Goal: Book appointment/travel/reservation

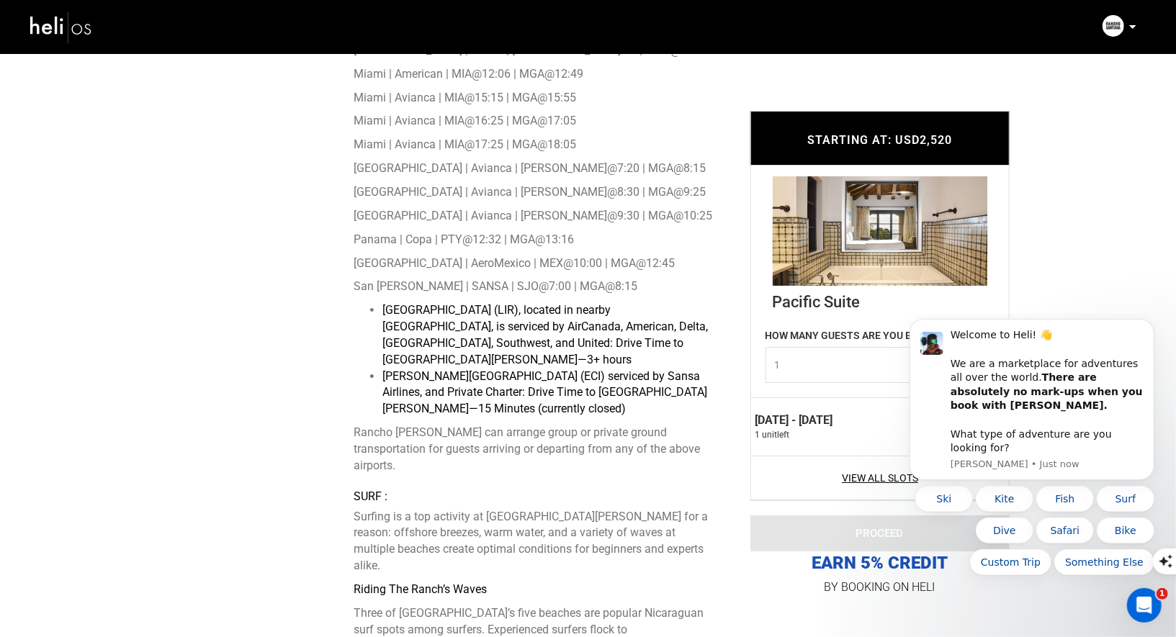
scroll to position [3191, 0]
click at [1150, 327] on icon "Dismiss notification" at bounding box center [1149, 323] width 8 height 8
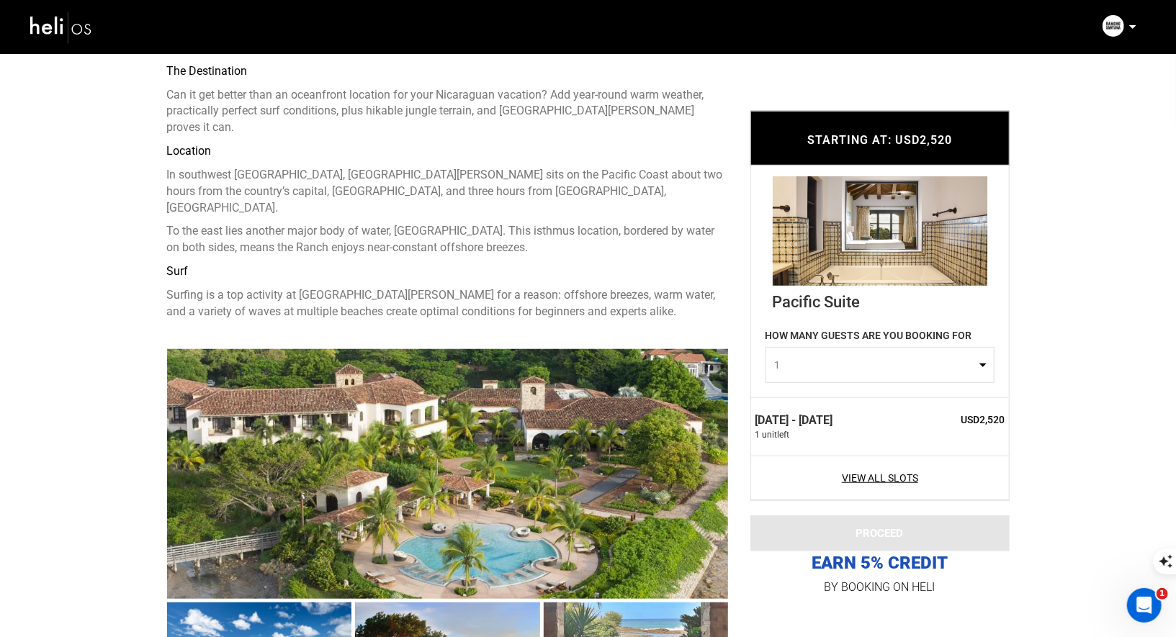
scroll to position [695, 0]
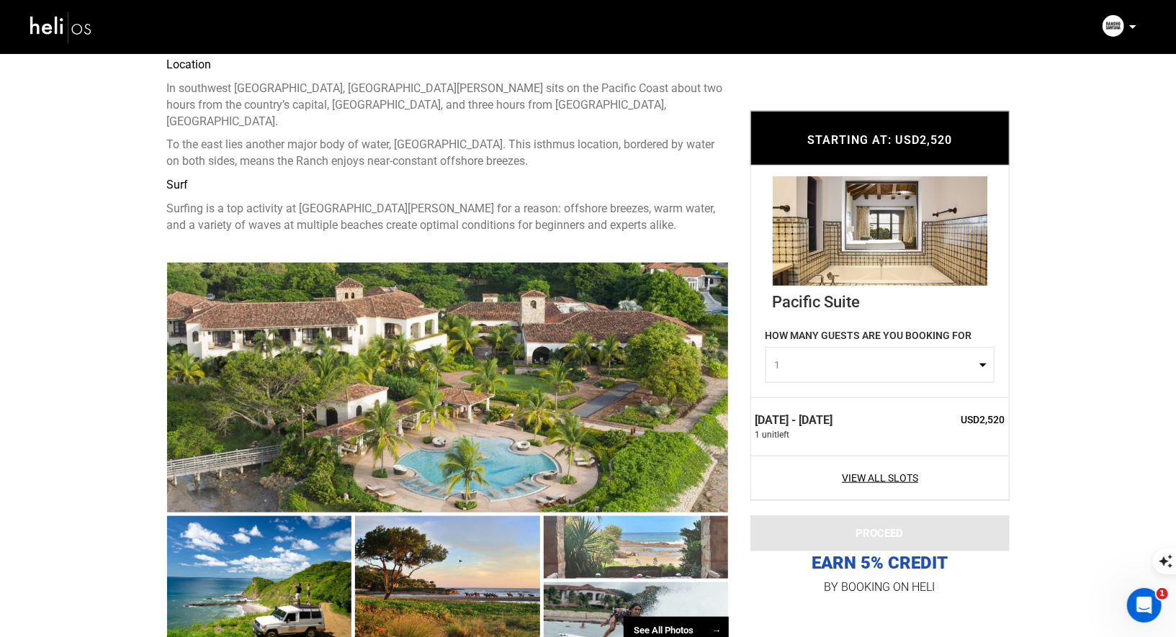
click at [843, 357] on button "1" at bounding box center [879, 365] width 229 height 36
click at [816, 433] on link "2" at bounding box center [879, 426] width 227 height 26
select select "2"
